Goal: Download file/media

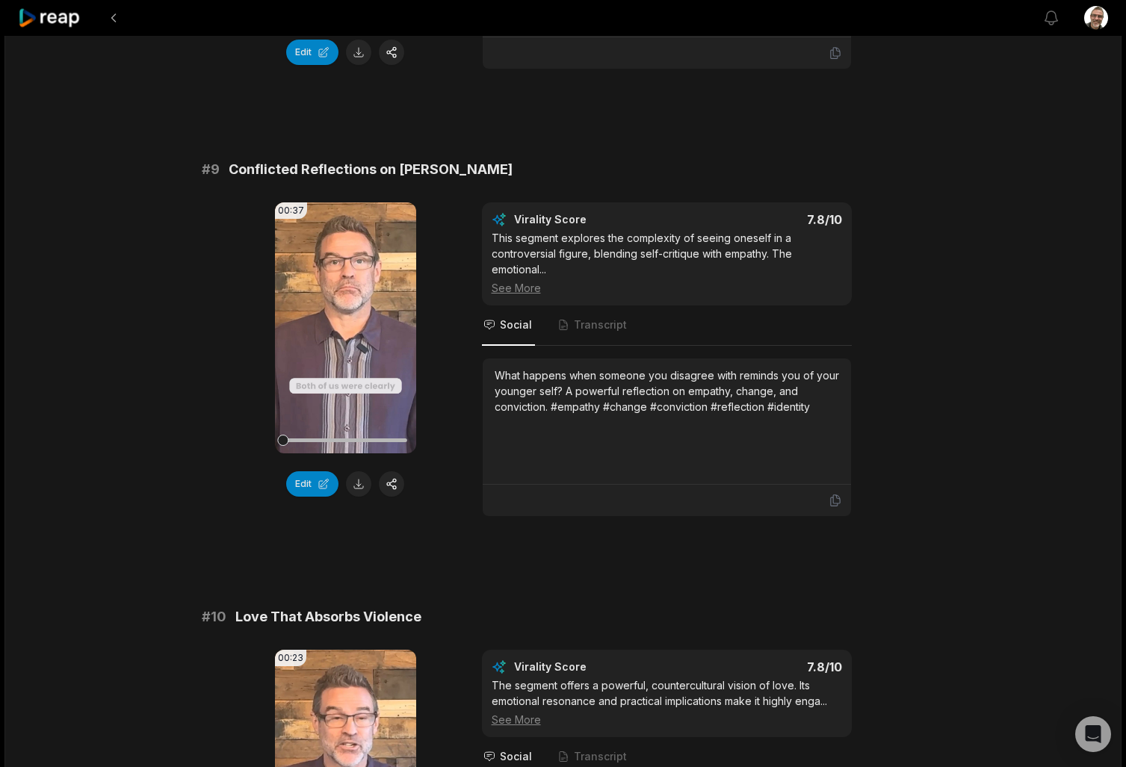
scroll to position [3574, 0]
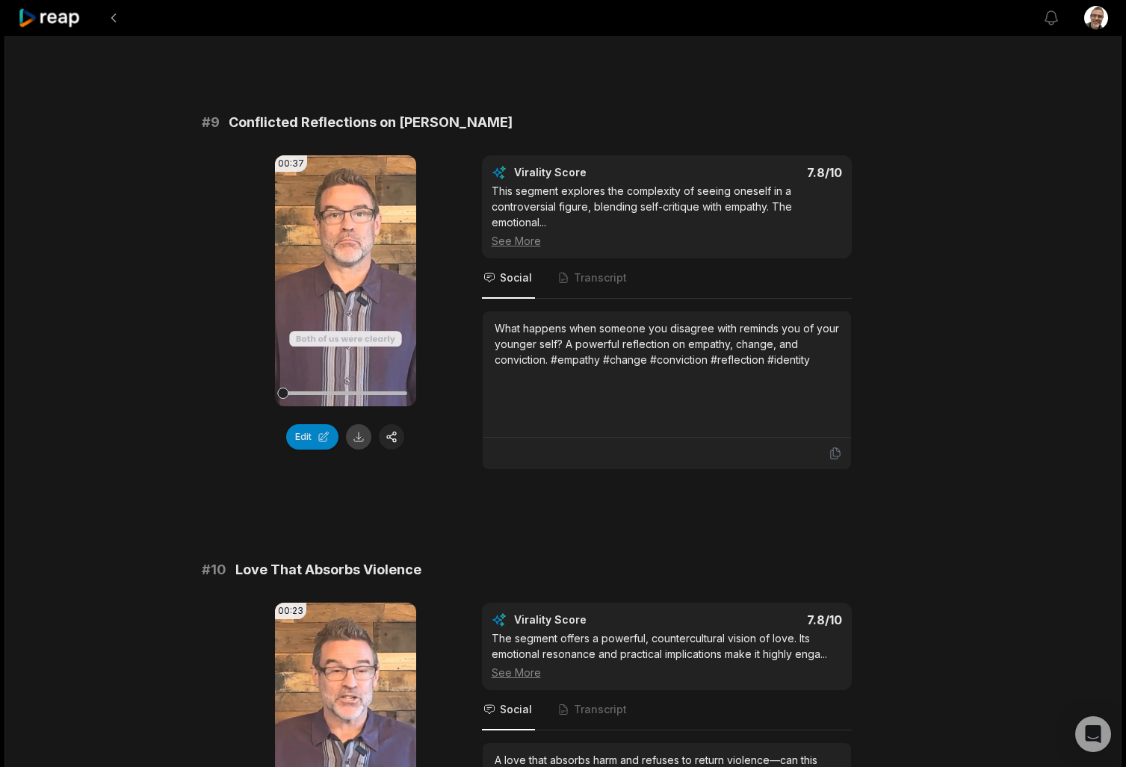
click at [365, 424] on button at bounding box center [358, 436] width 25 height 25
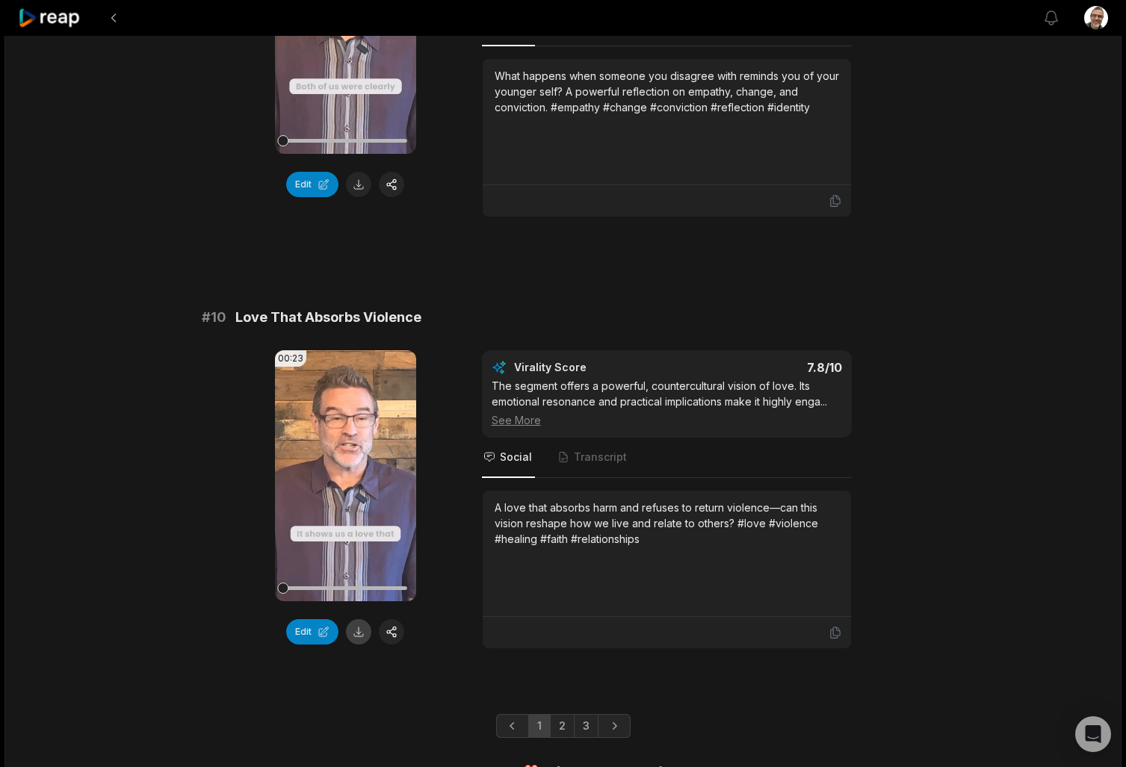
scroll to position [3826, 0]
click at [358, 620] on button at bounding box center [358, 632] width 25 height 25
click at [558, 715] on link "2" at bounding box center [562, 727] width 25 height 24
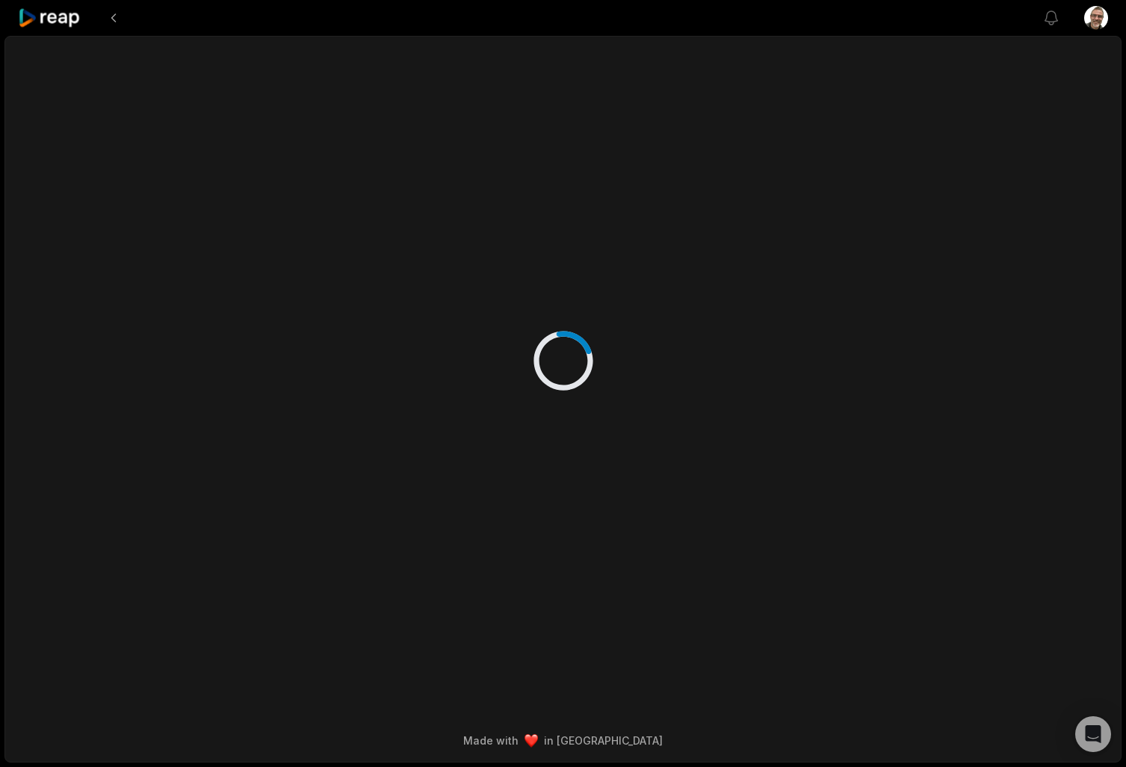
scroll to position [0, 0]
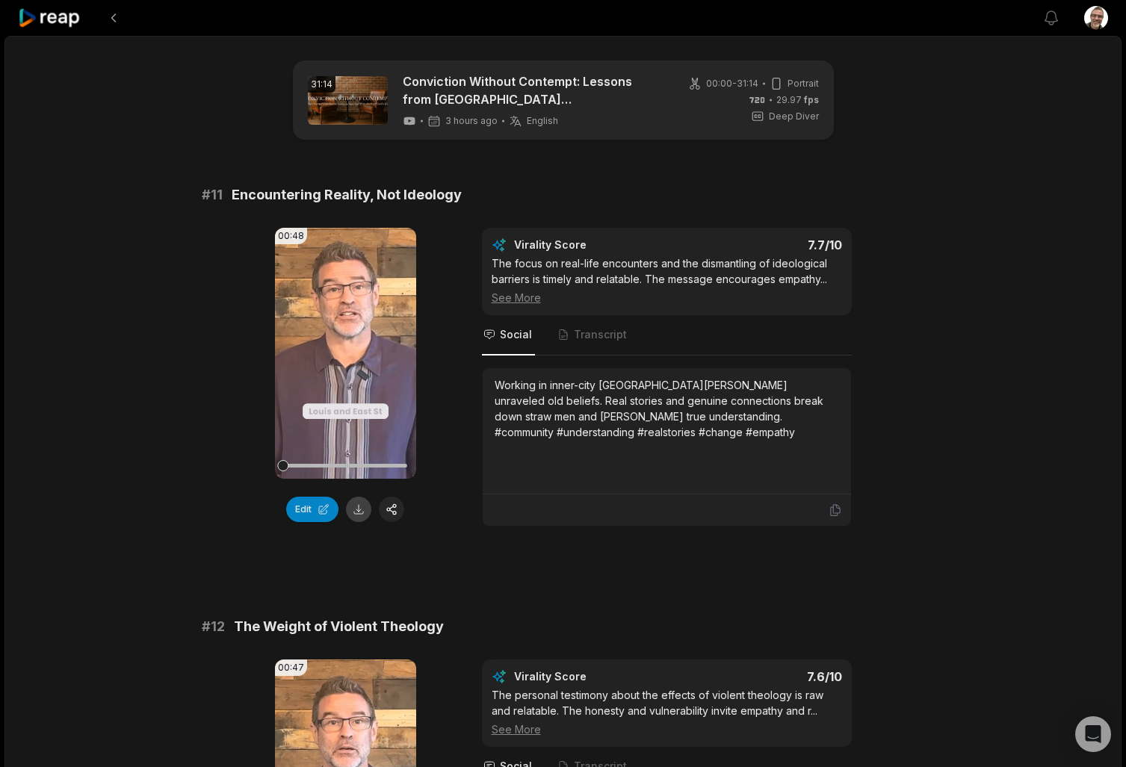
click at [359, 509] on button at bounding box center [358, 509] width 25 height 25
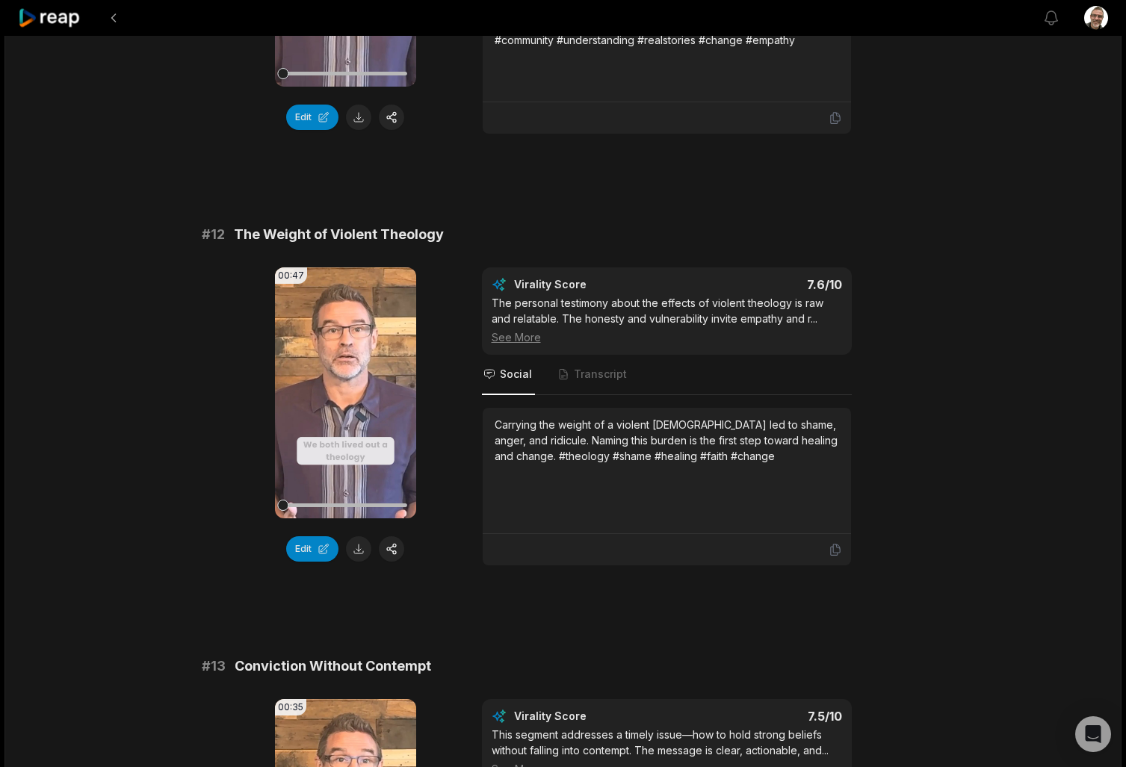
scroll to position [393, 0]
click at [362, 555] on button at bounding box center [358, 548] width 25 height 25
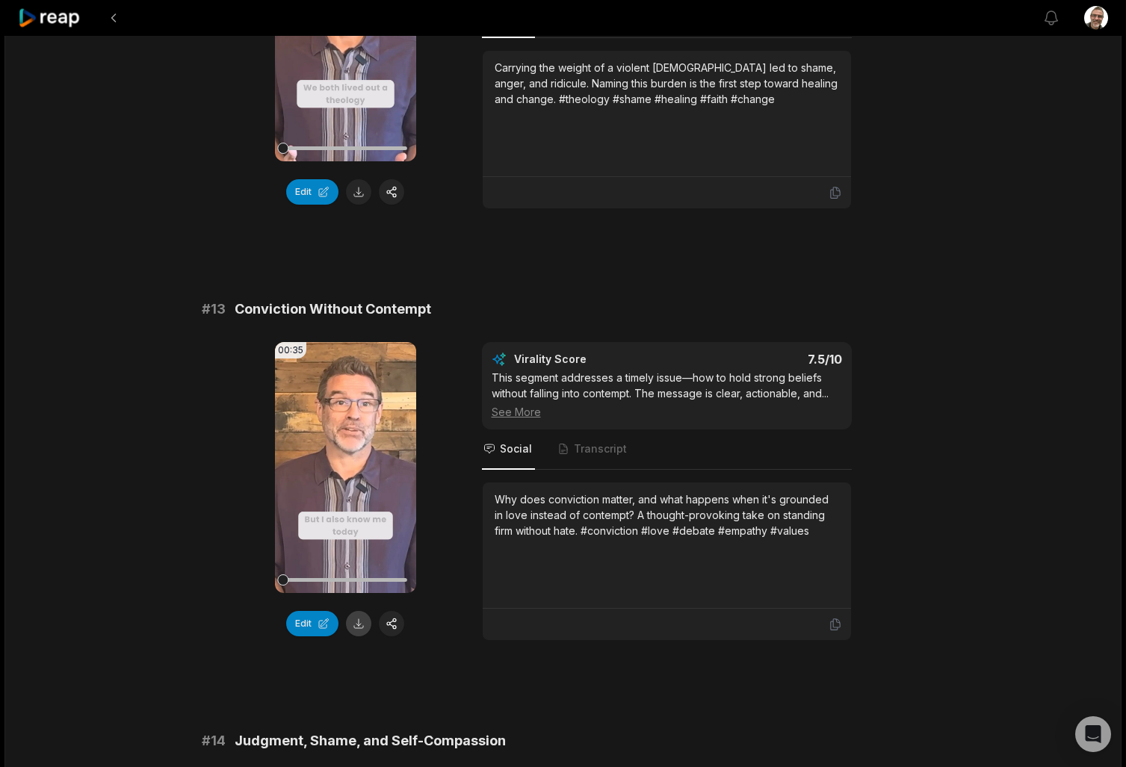
scroll to position [781, 0]
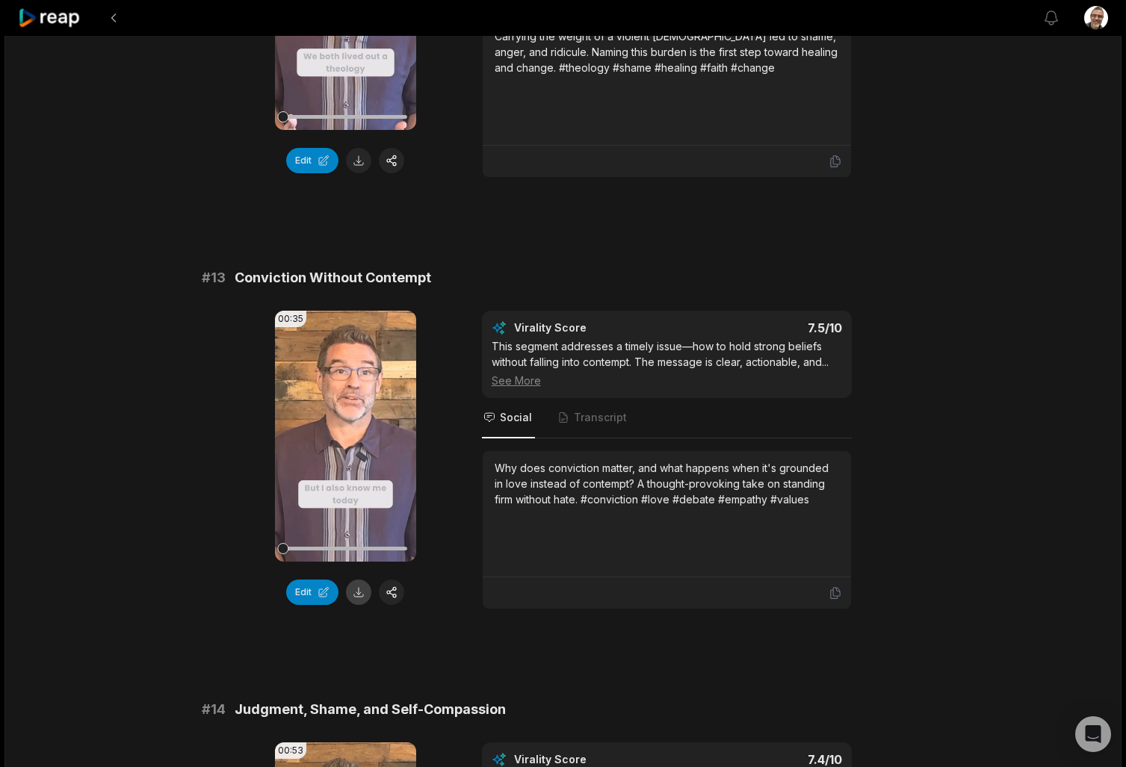
click at [353, 597] on button at bounding box center [358, 592] width 25 height 25
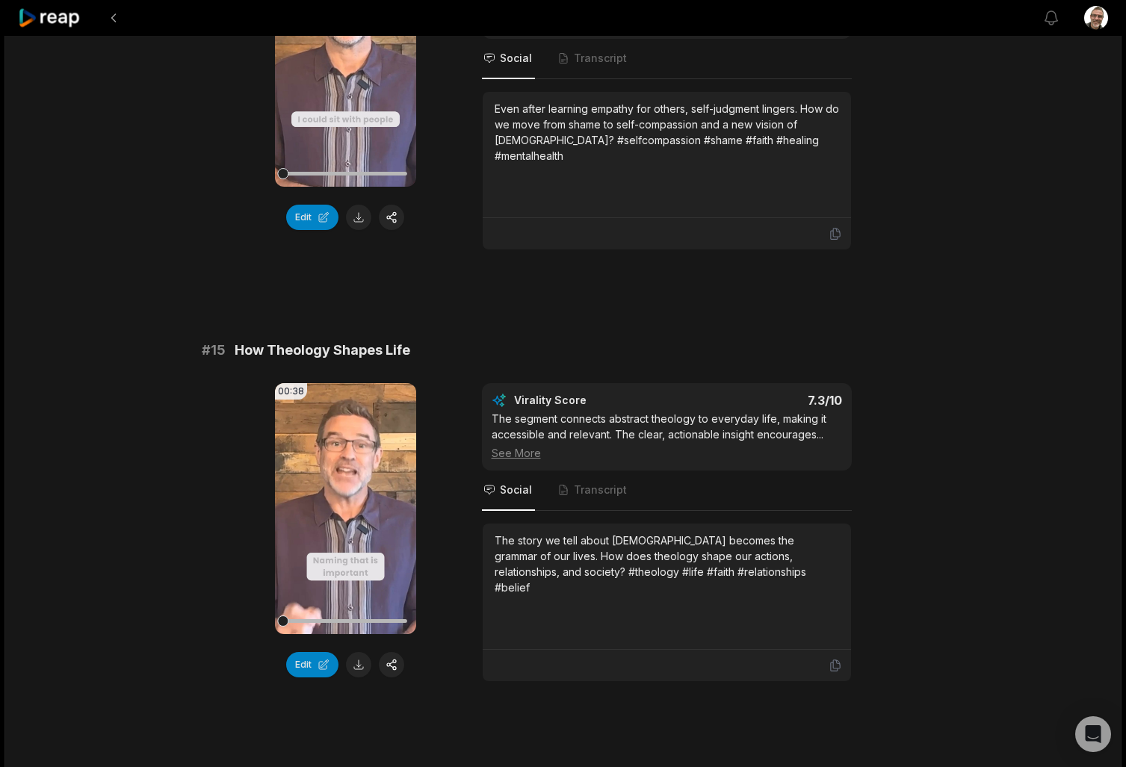
scroll to position [1592, 0]
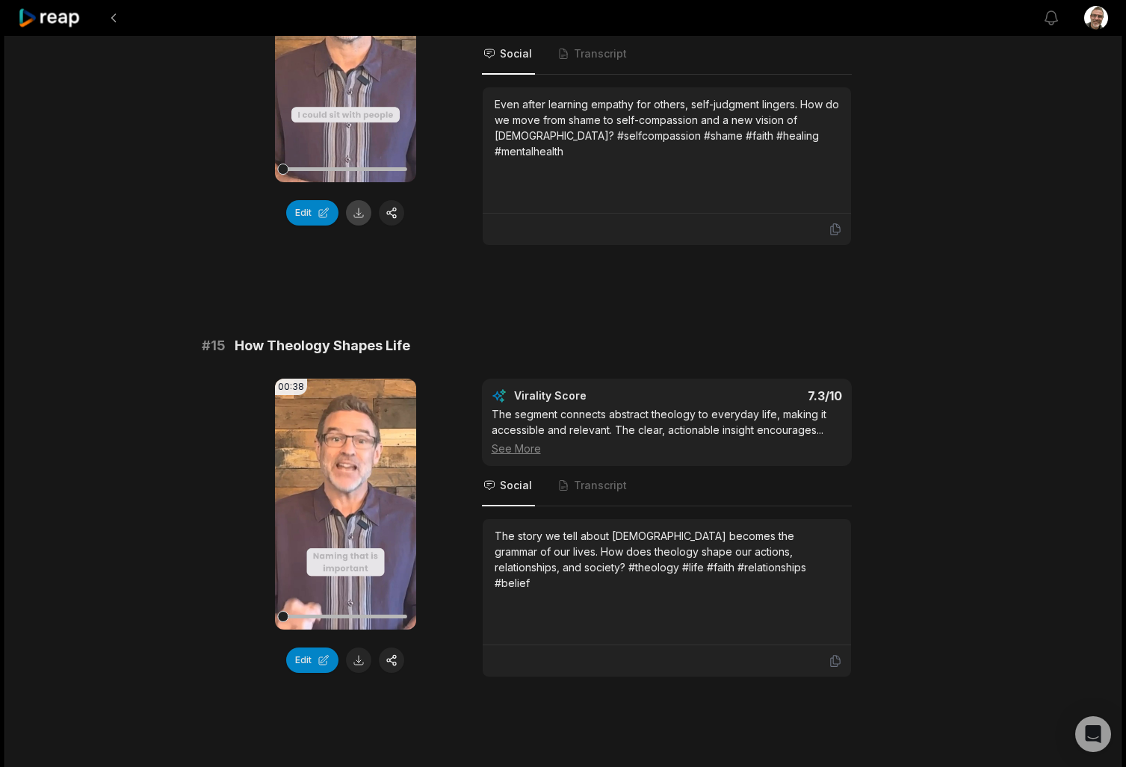
click at [354, 211] on button at bounding box center [358, 212] width 25 height 25
click at [358, 657] on button at bounding box center [358, 660] width 25 height 25
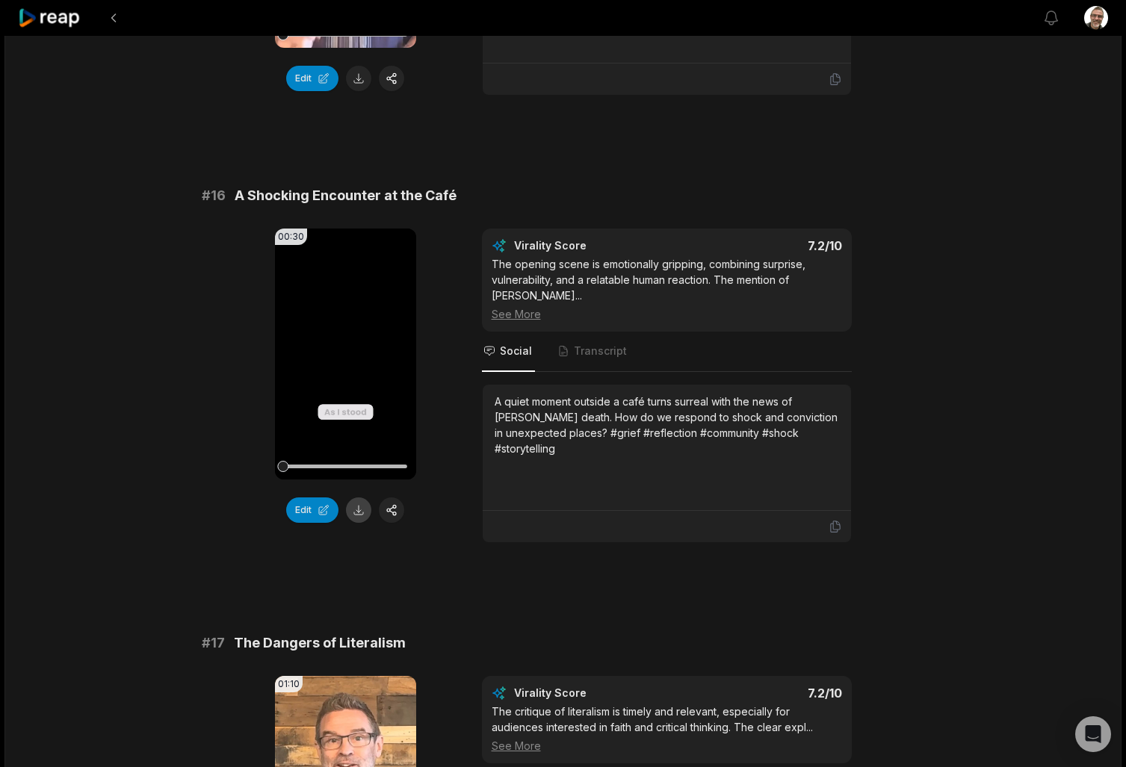
scroll to position [2202, 0]
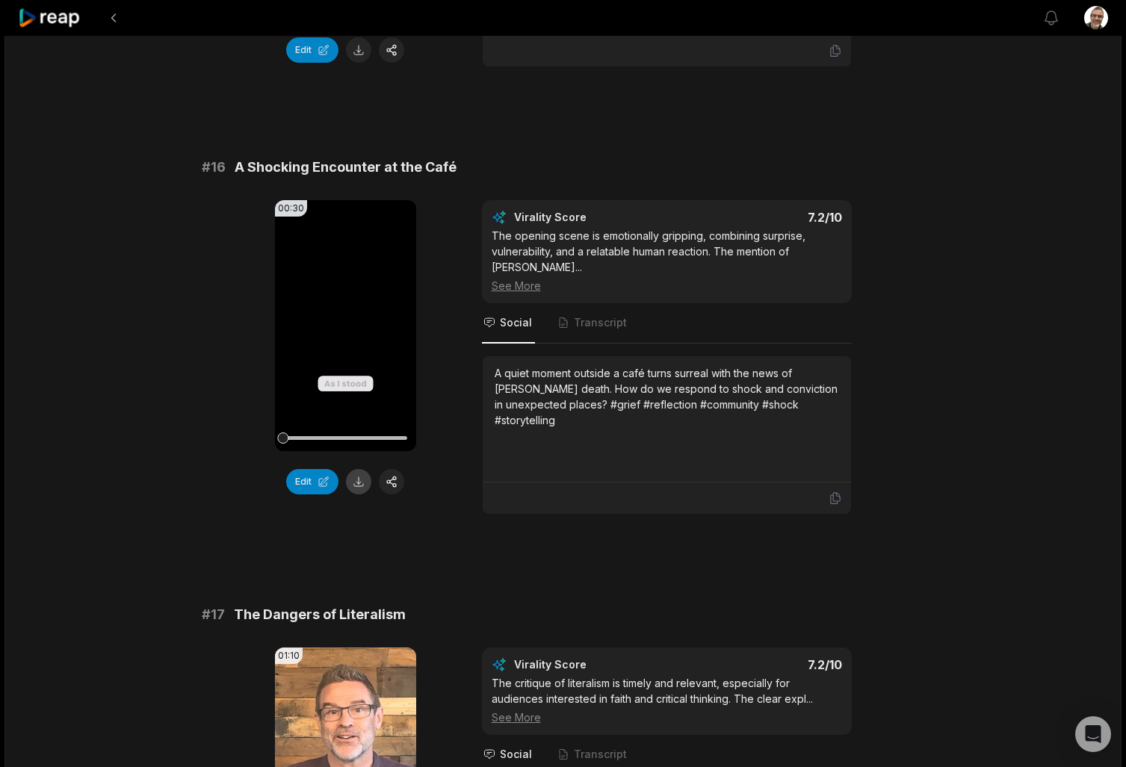
click at [361, 489] on button at bounding box center [358, 481] width 25 height 25
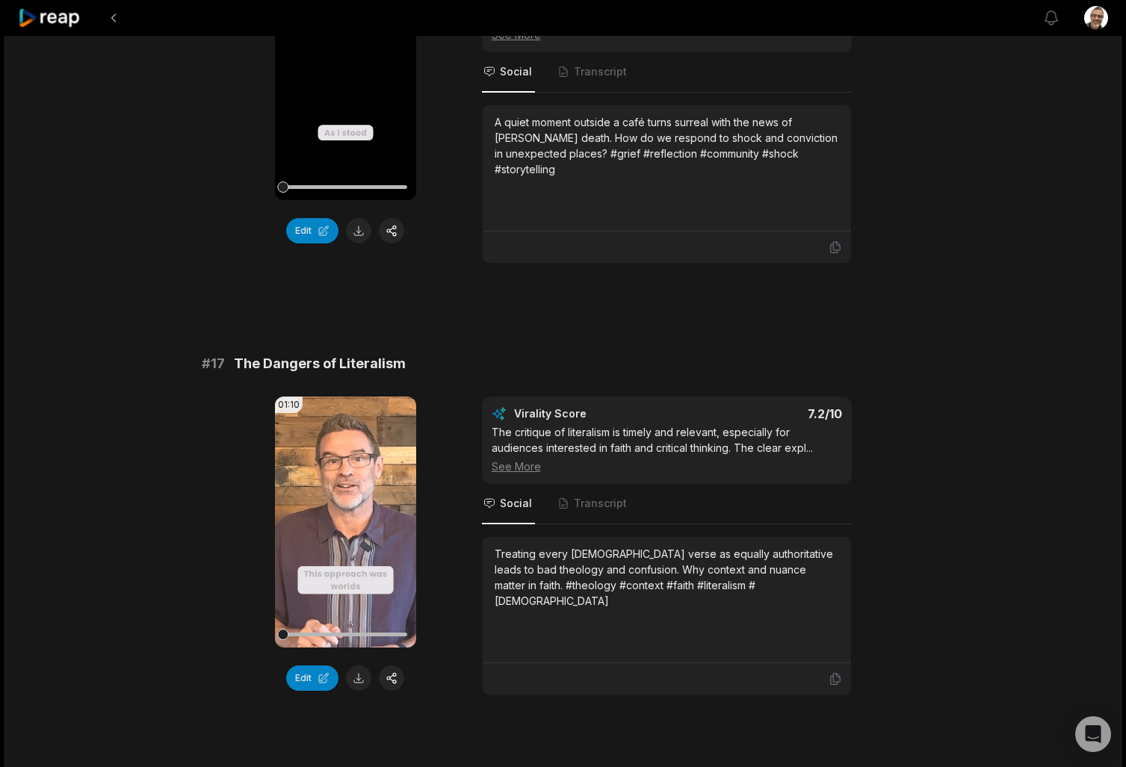
scroll to position [2513, 0]
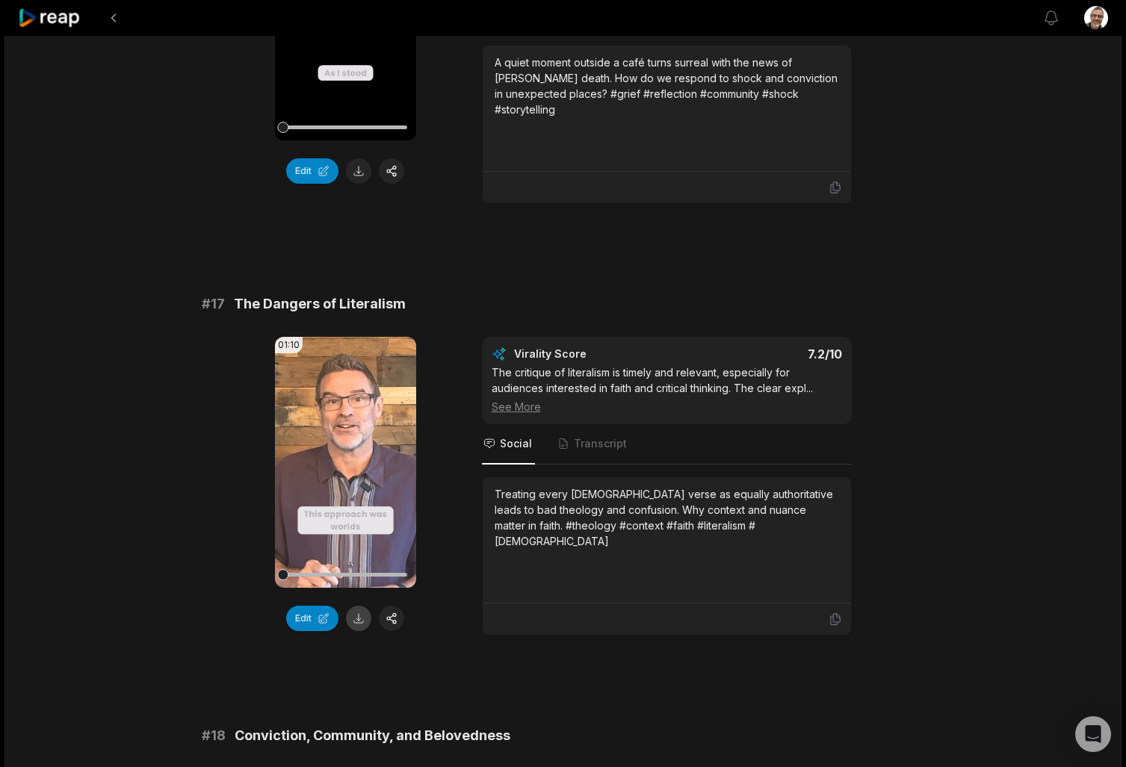
click at [362, 609] on button at bounding box center [358, 618] width 25 height 25
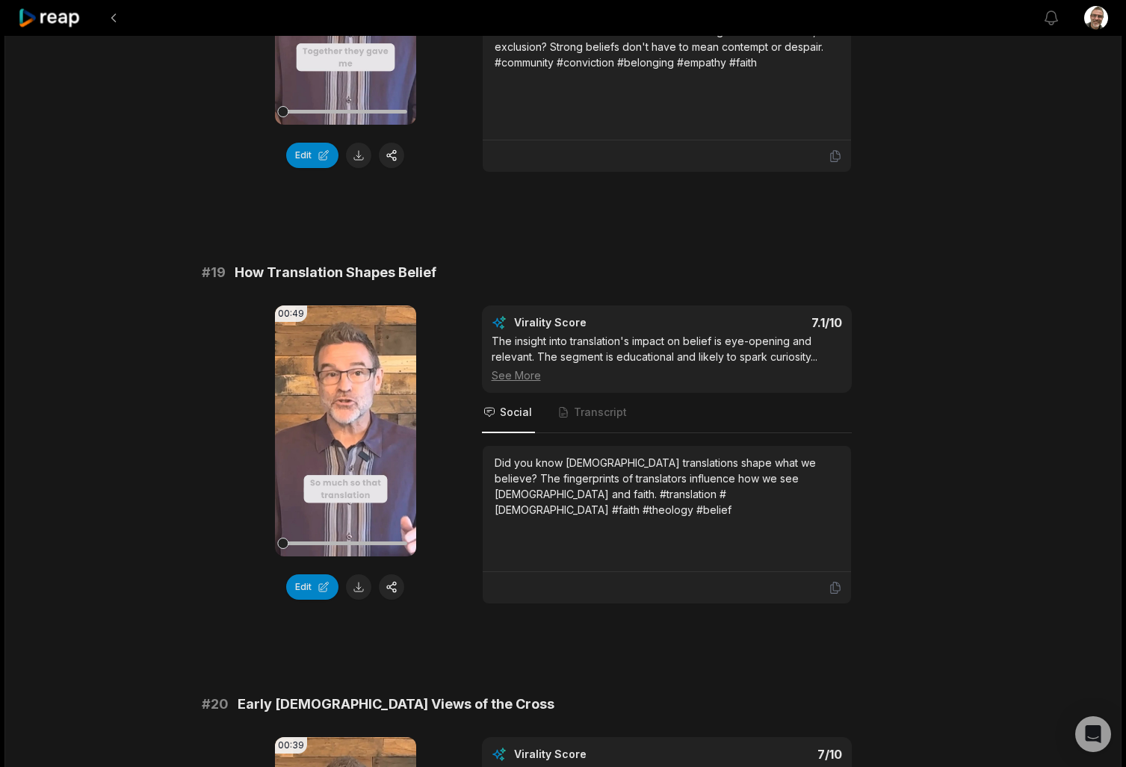
scroll to position [3391, 0]
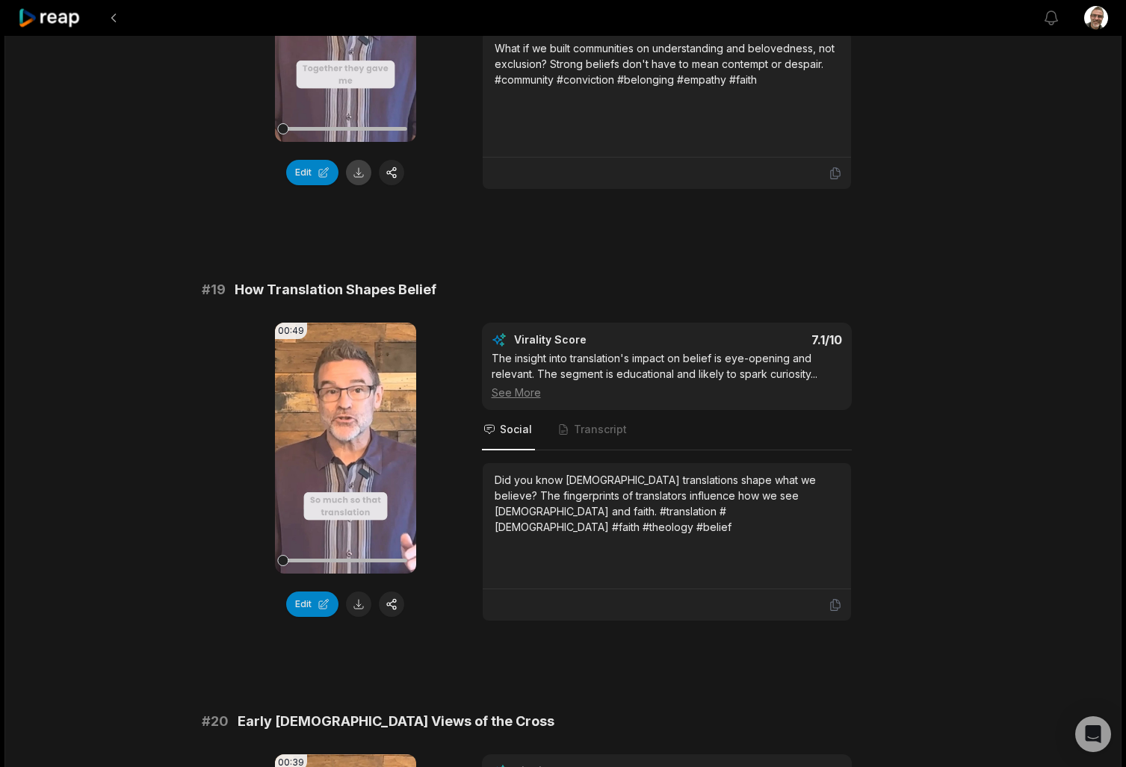
click at [360, 163] on button at bounding box center [358, 172] width 25 height 25
click at [353, 592] on button at bounding box center [358, 604] width 25 height 25
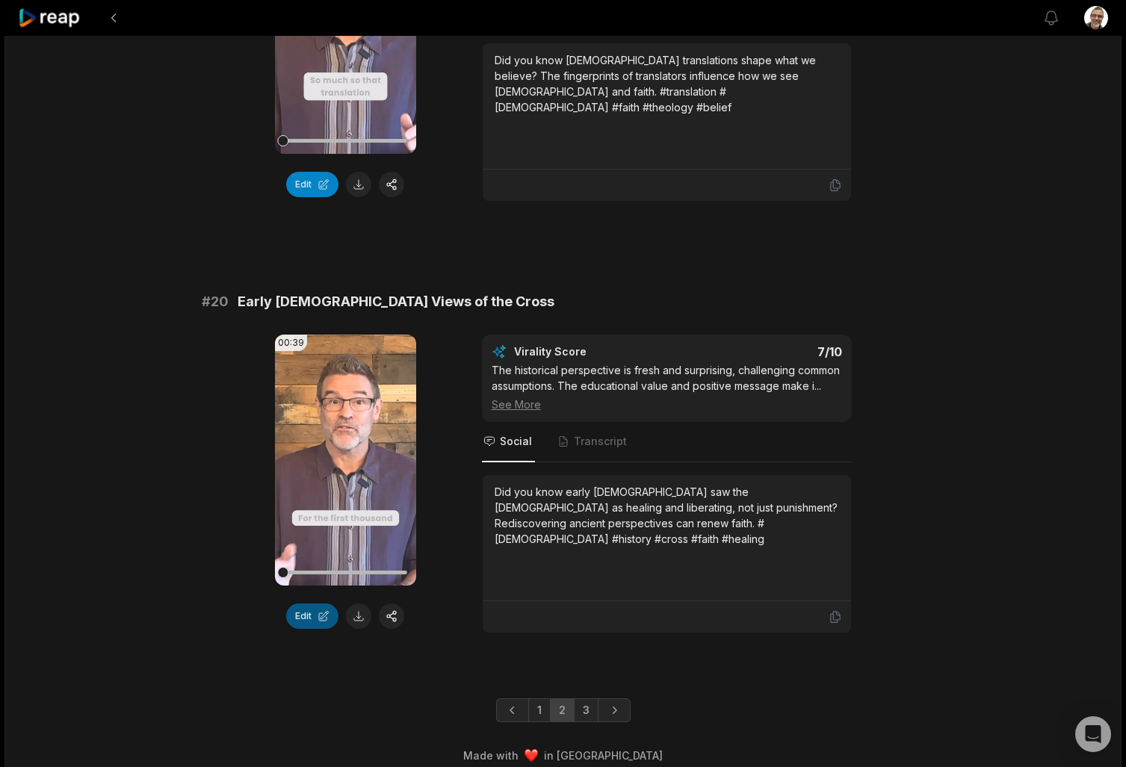
scroll to position [3810, 0]
click at [363, 610] on button at bounding box center [358, 616] width 25 height 25
click at [583, 699] on link "3" at bounding box center [586, 711] width 25 height 24
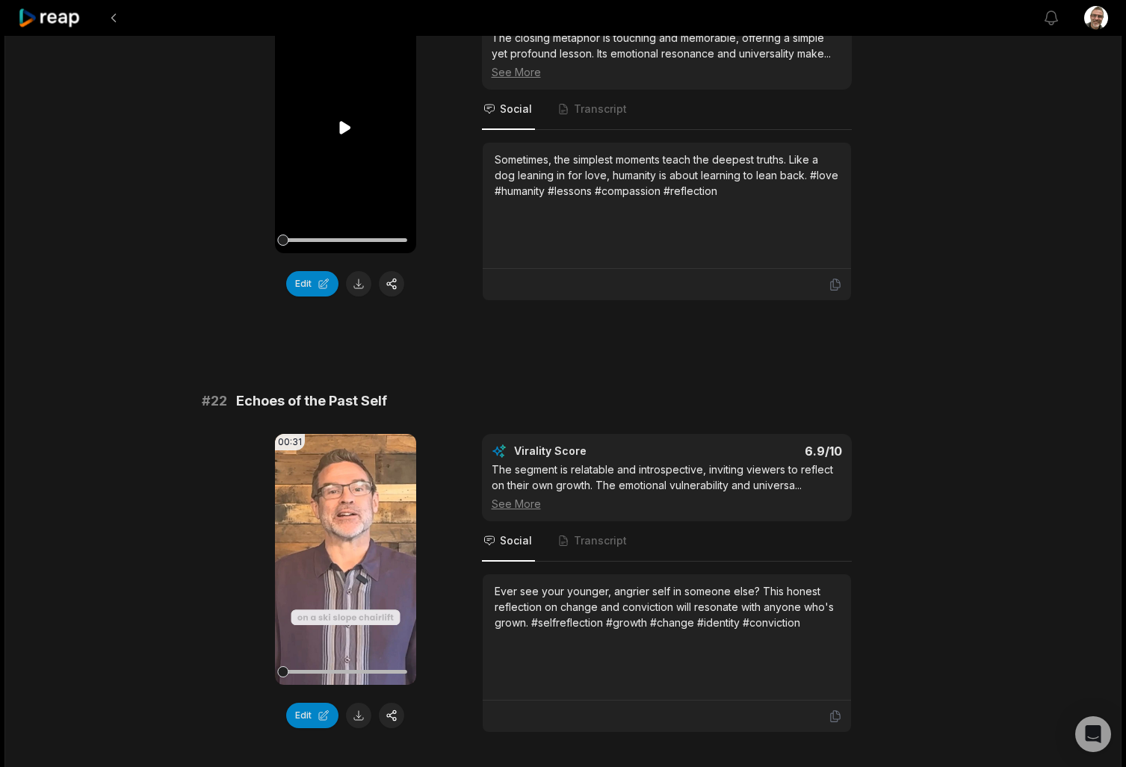
scroll to position [262, 0]
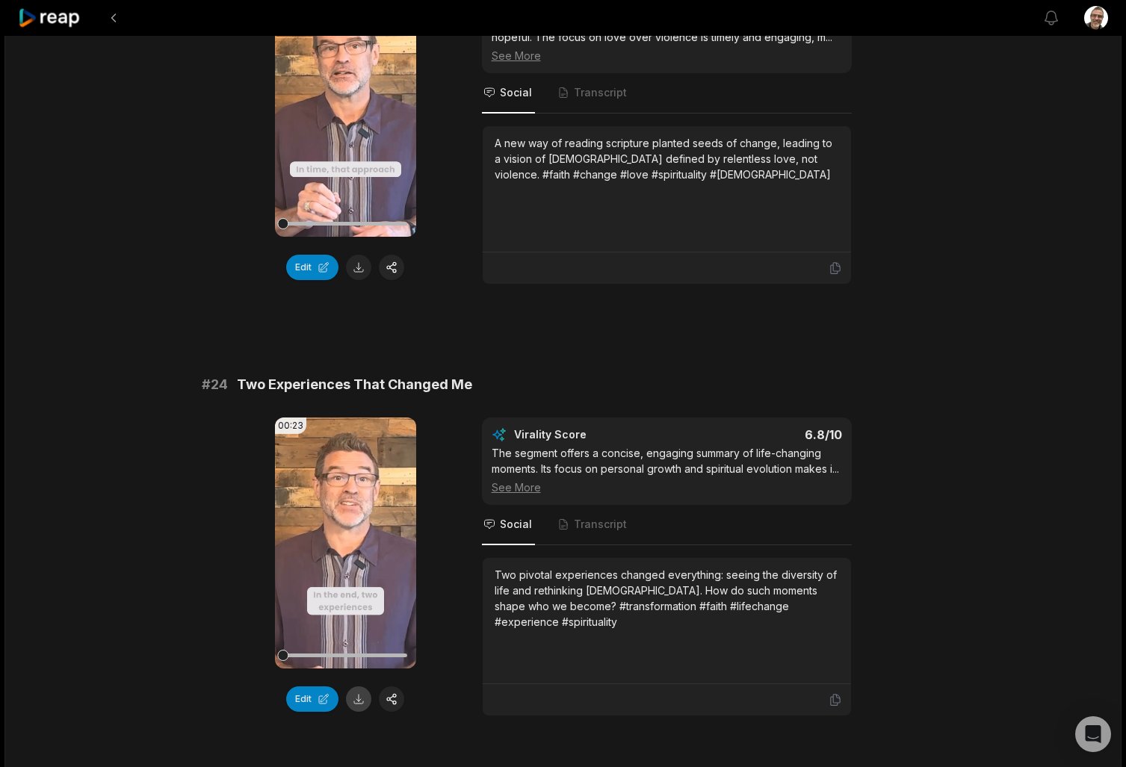
click at [356, 697] on button at bounding box center [358, 699] width 25 height 25
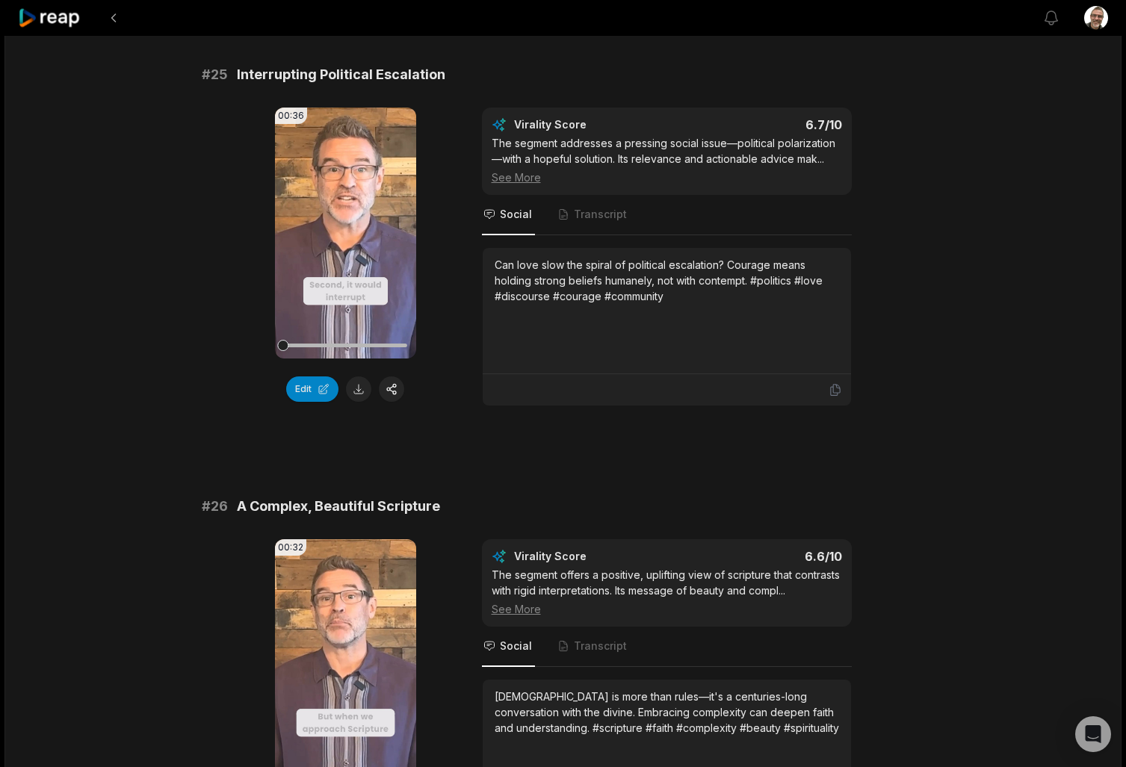
scroll to position [1850, 0]
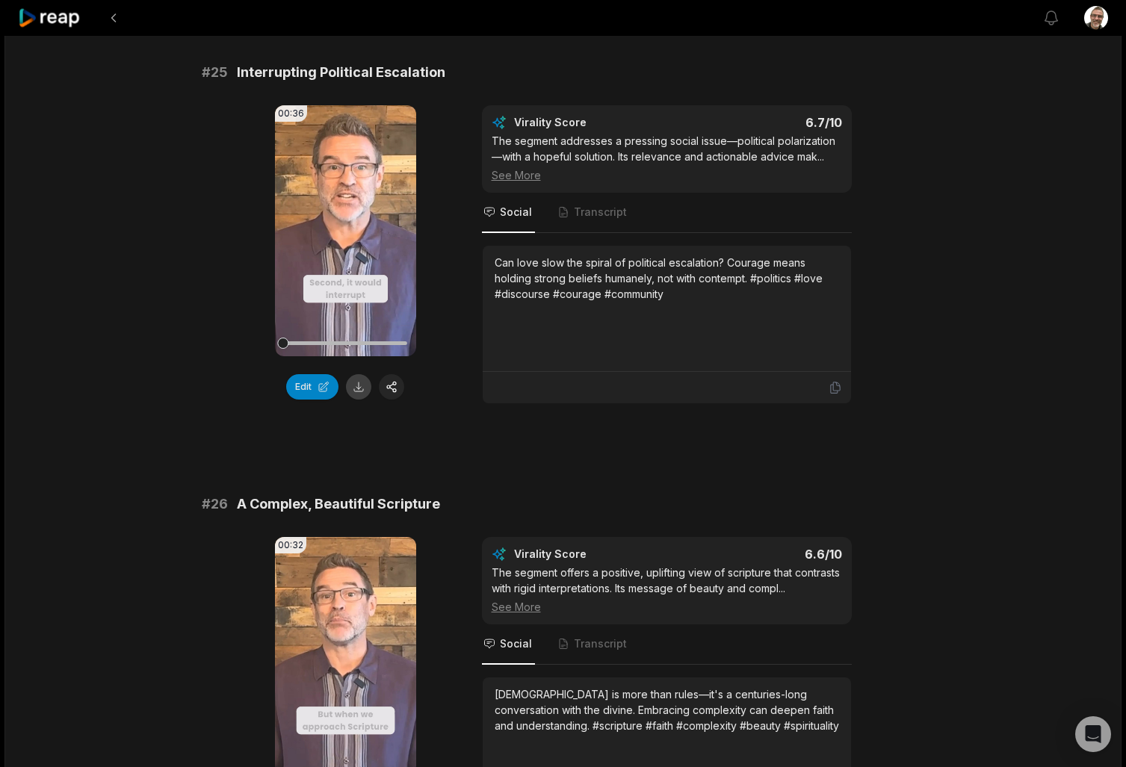
click at [358, 400] on button at bounding box center [358, 386] width 25 height 25
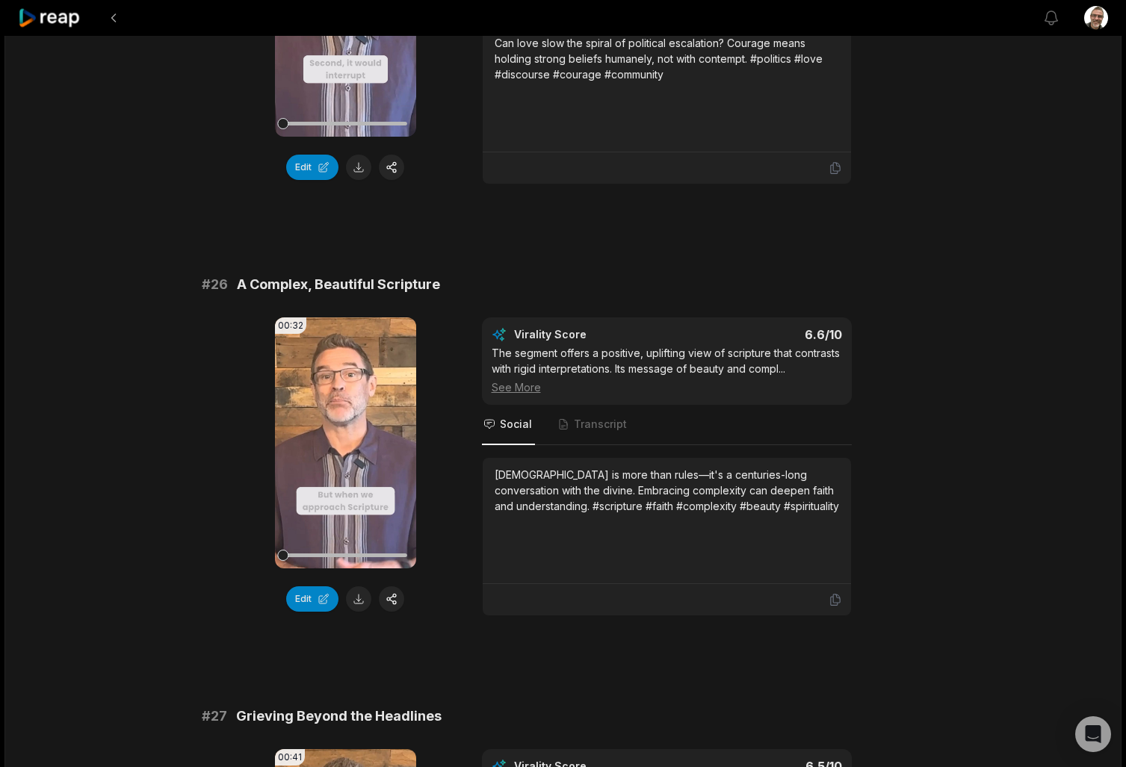
scroll to position [2073, 0]
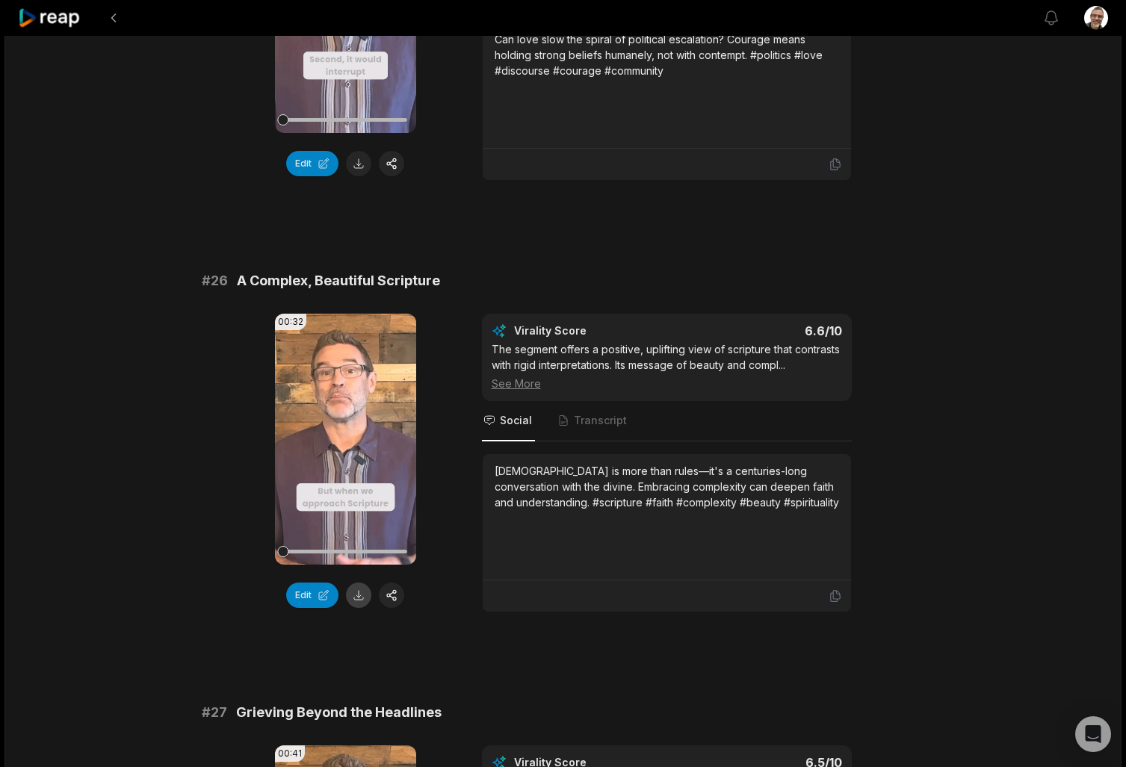
click at [362, 608] on button at bounding box center [358, 595] width 25 height 25
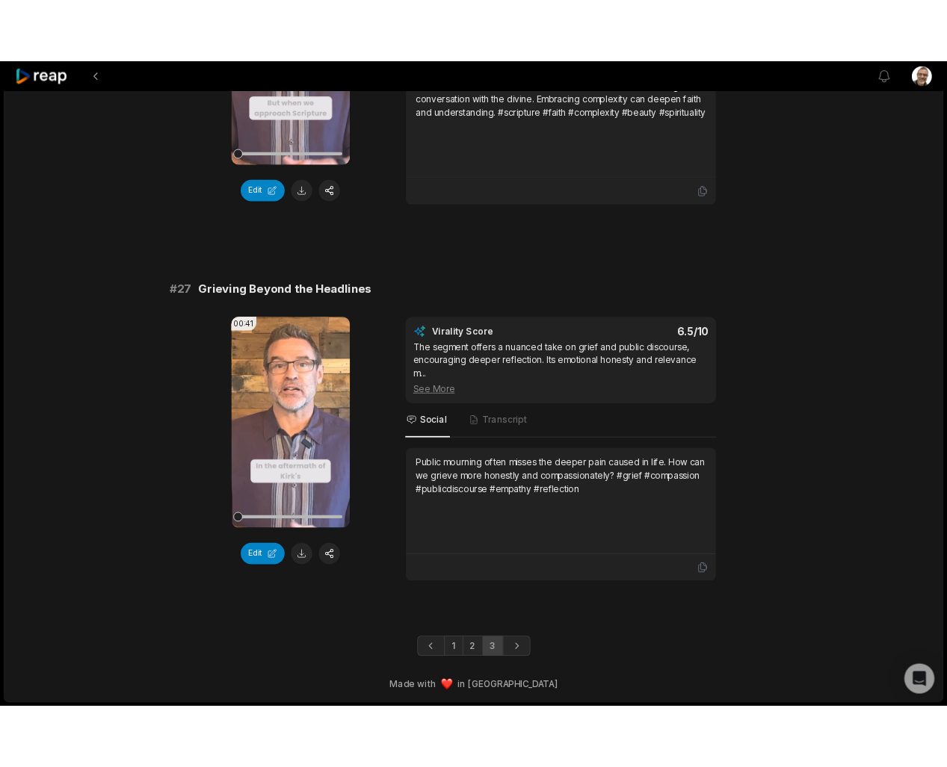
scroll to position [2530, 0]
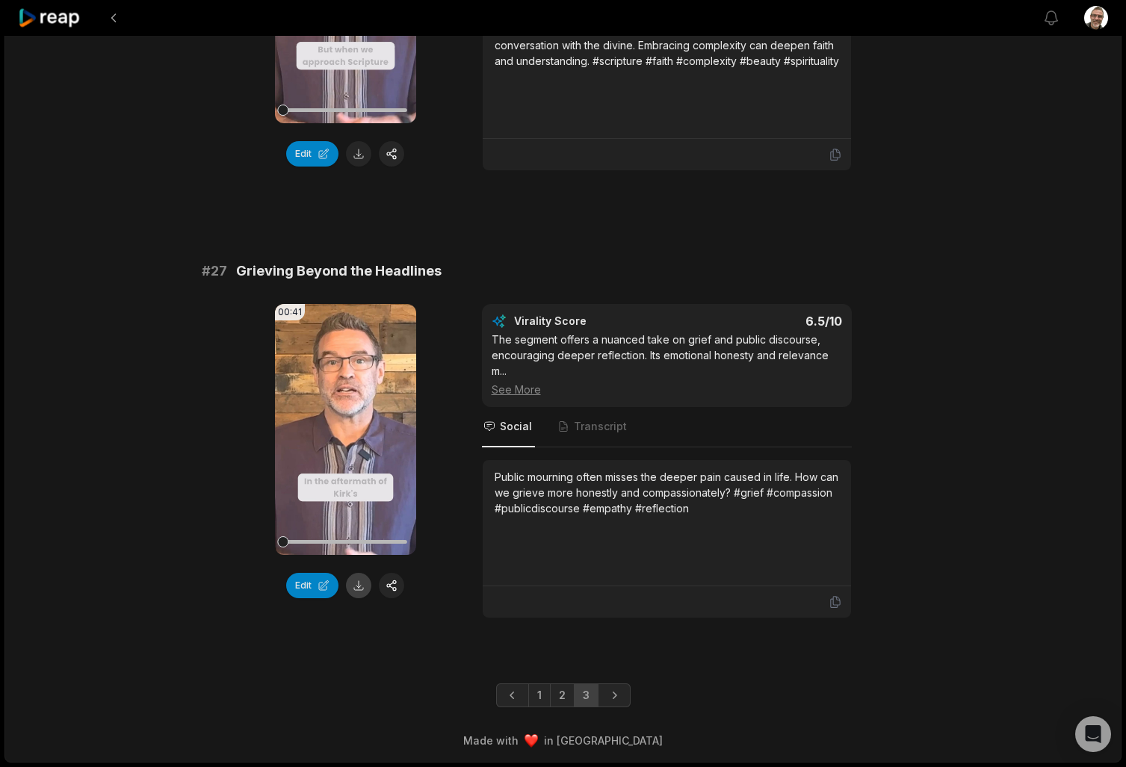
click at [367, 588] on button at bounding box center [358, 585] width 25 height 25
